Goal: Task Accomplishment & Management: Complete application form

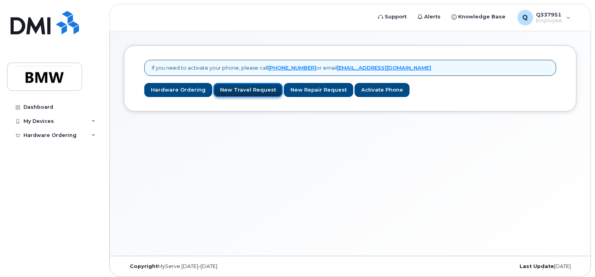
click at [242, 88] on link "New Travel Request" at bounding box center [247, 90] width 69 height 14
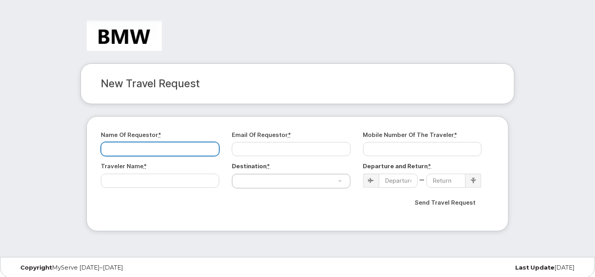
click at [132, 145] on input "Name of Requestor *" at bounding box center [160, 149] width 118 height 14
type input "Wendy"
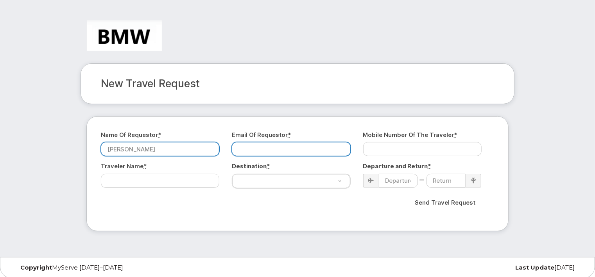
type input "WENDY.SCHOENWETTER@BMW.DE"
select select "Germany"
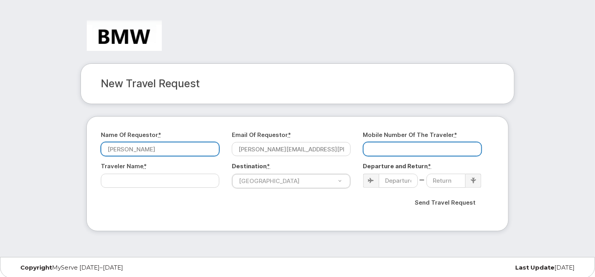
type input "Wendy Schoenwetter"
click at [394, 154] on input "Mobile Number of the Traveler *" at bounding box center [422, 149] width 118 height 14
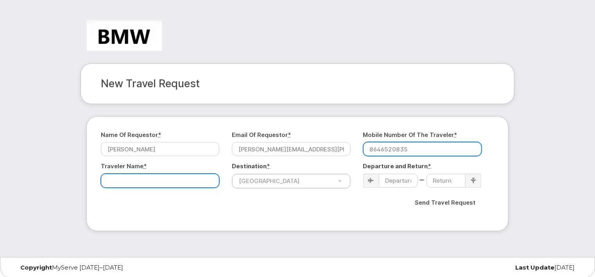
type input "8646520835"
click at [128, 178] on input "Traveler Name *" at bounding box center [160, 181] width 118 height 14
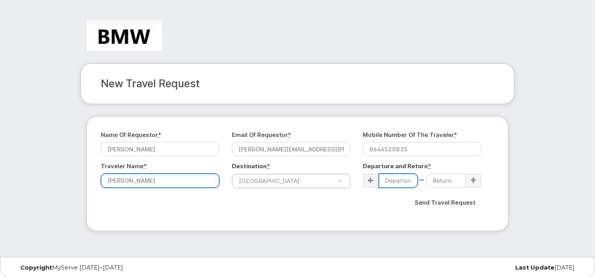
type input "Wendy Schoenwetter"
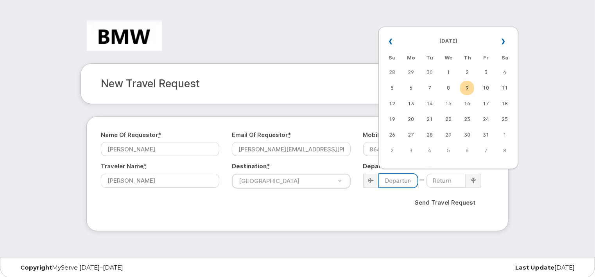
click at [412, 180] on input at bounding box center [398, 181] width 39 height 14
click at [490, 88] on td "10" at bounding box center [486, 88] width 14 height 14
type input "2025-10-10"
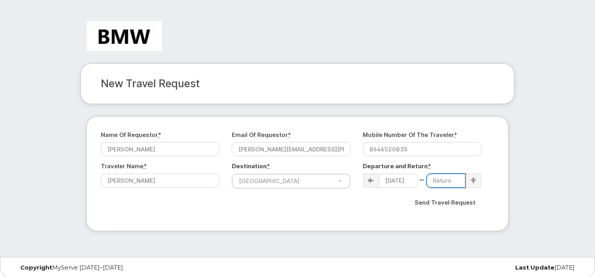
click at [455, 183] on input at bounding box center [446, 181] width 39 height 14
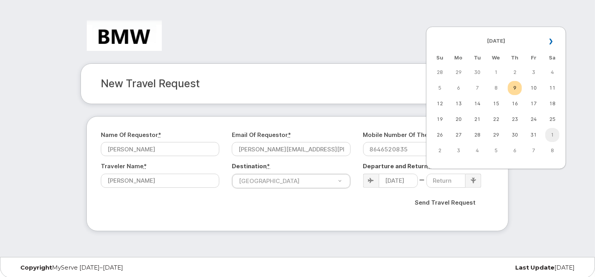
click at [554, 134] on td "1" at bounding box center [552, 135] width 14 height 14
type input "2025-11-01"
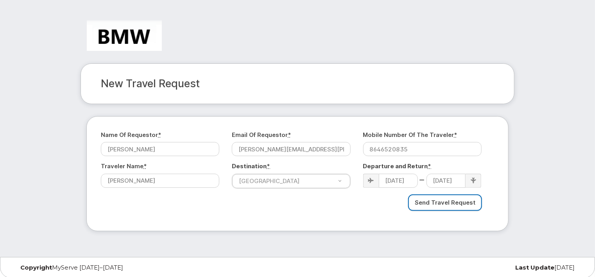
click at [433, 203] on input "Send Travel Request" at bounding box center [445, 202] width 74 height 17
